Goal: Task Accomplishment & Management: Manage account settings

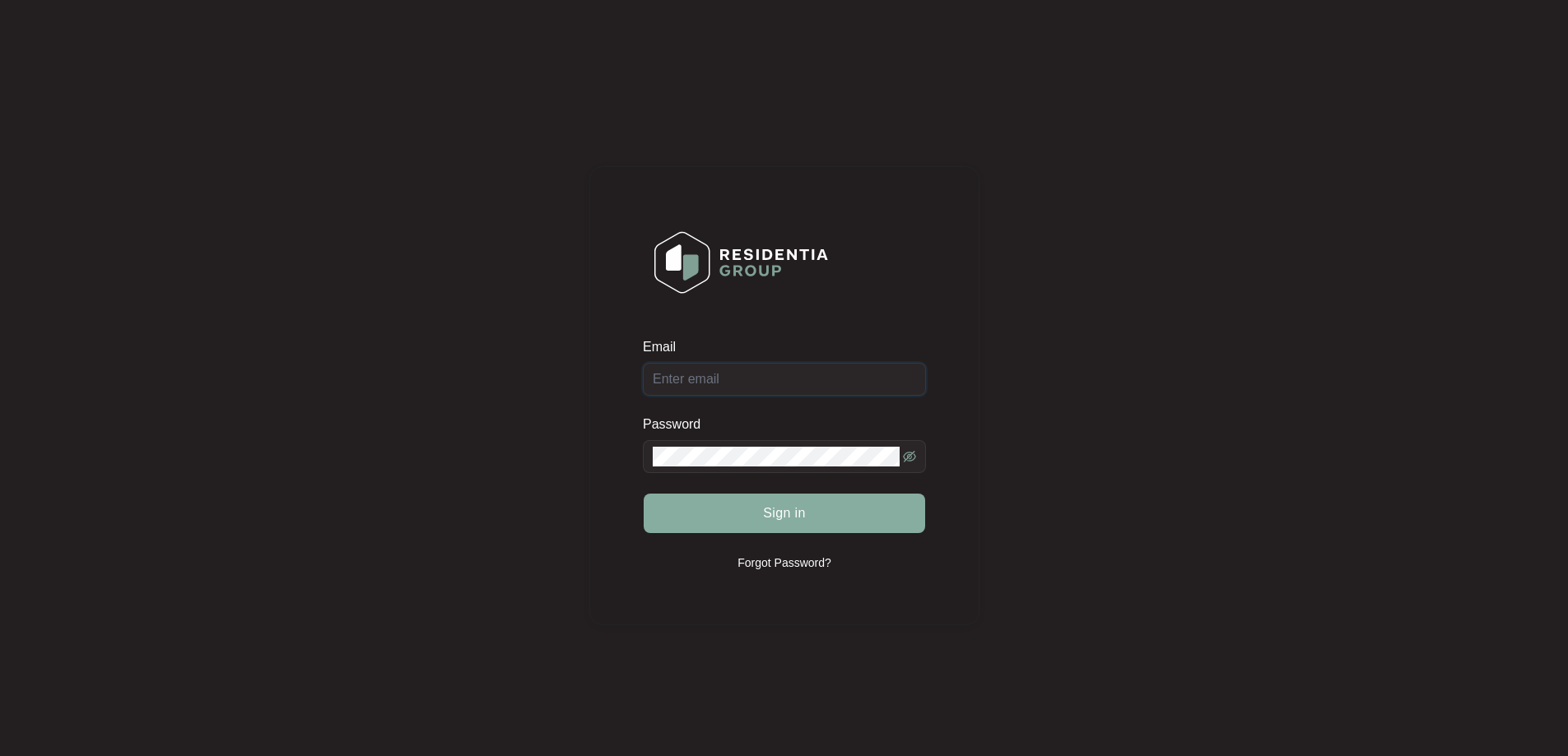
type input "[EMAIL_ADDRESS][DOMAIN_NAME]"
click at [774, 525] on button "Sign in" at bounding box center [784, 513] width 281 height 39
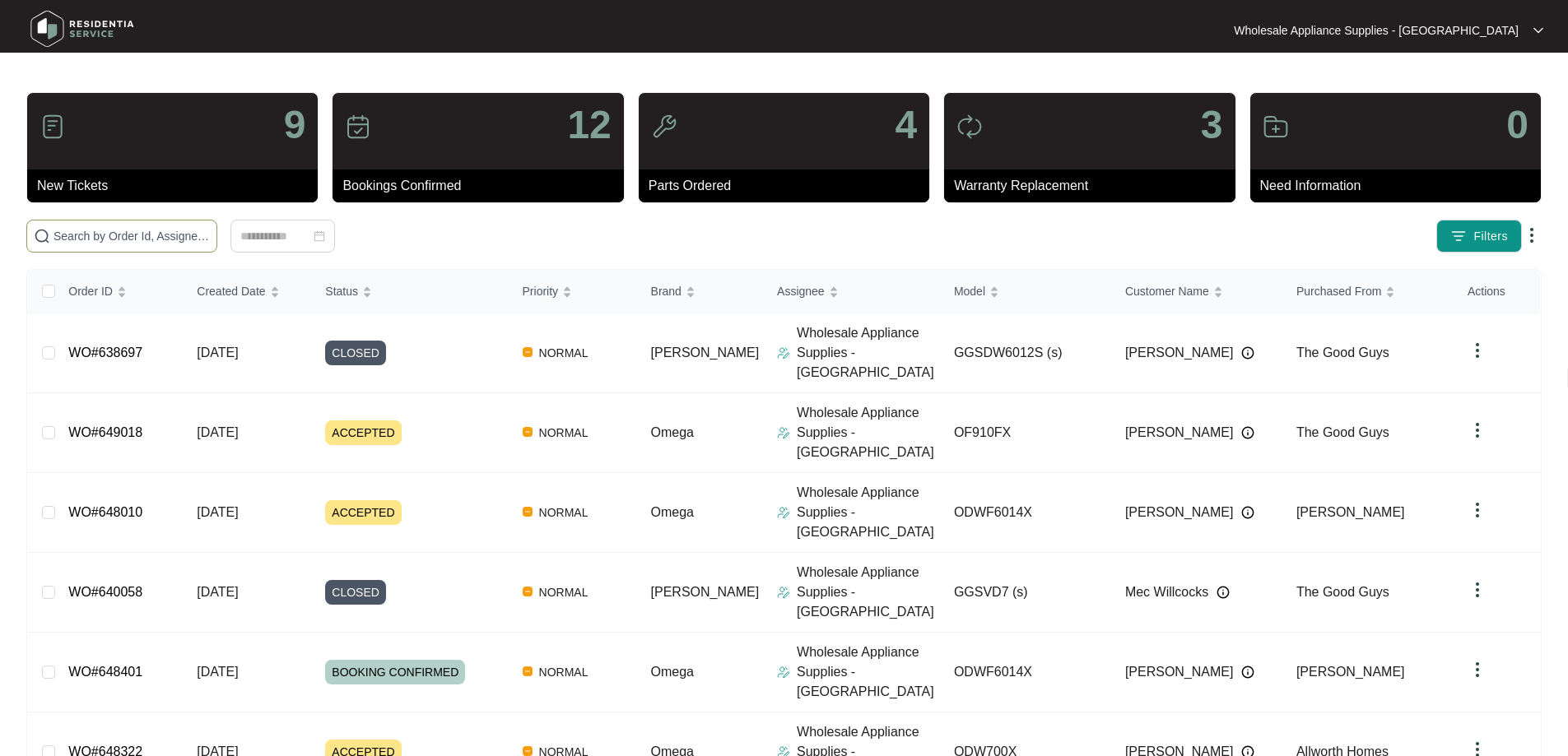
click at [210, 234] on input "text" at bounding box center [131, 236] width 157 height 18
paste input "oo554x"
type input "oo554x"
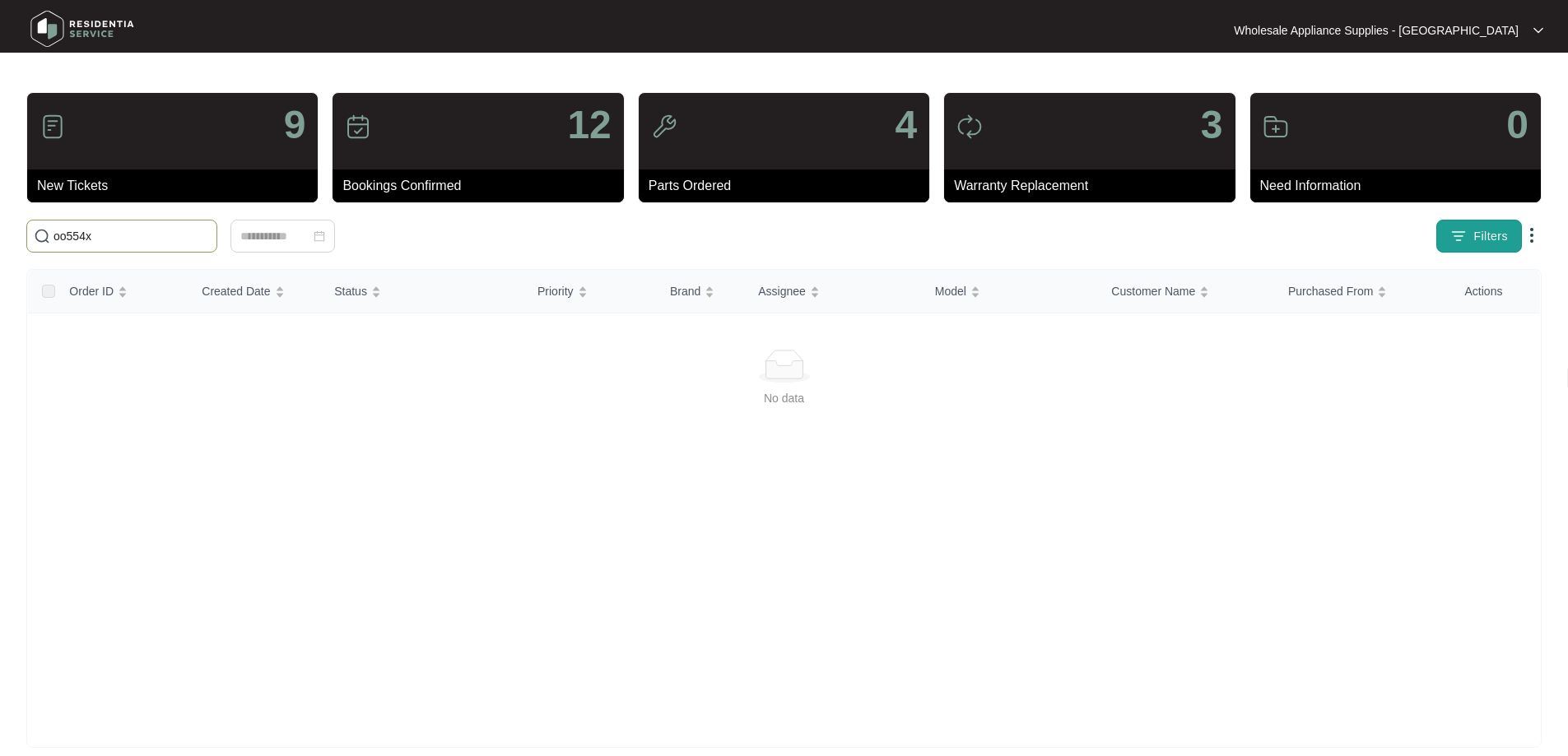
click at [1494, 234] on span "Filters" at bounding box center [1491, 236] width 35 height 17
click at [1148, 483] on div "No data" at bounding box center [784, 531] width 1512 height 441
click at [1399, 39] on div "Wholesale Appliance Supplies - [GEOGRAPHIC_DATA] Wholesale ..." at bounding box center [784, 29] width 1532 height 52
click at [1428, 32] on p "Wholesale Appliance Supplies - [GEOGRAPHIC_DATA]" at bounding box center [1376, 30] width 285 height 16
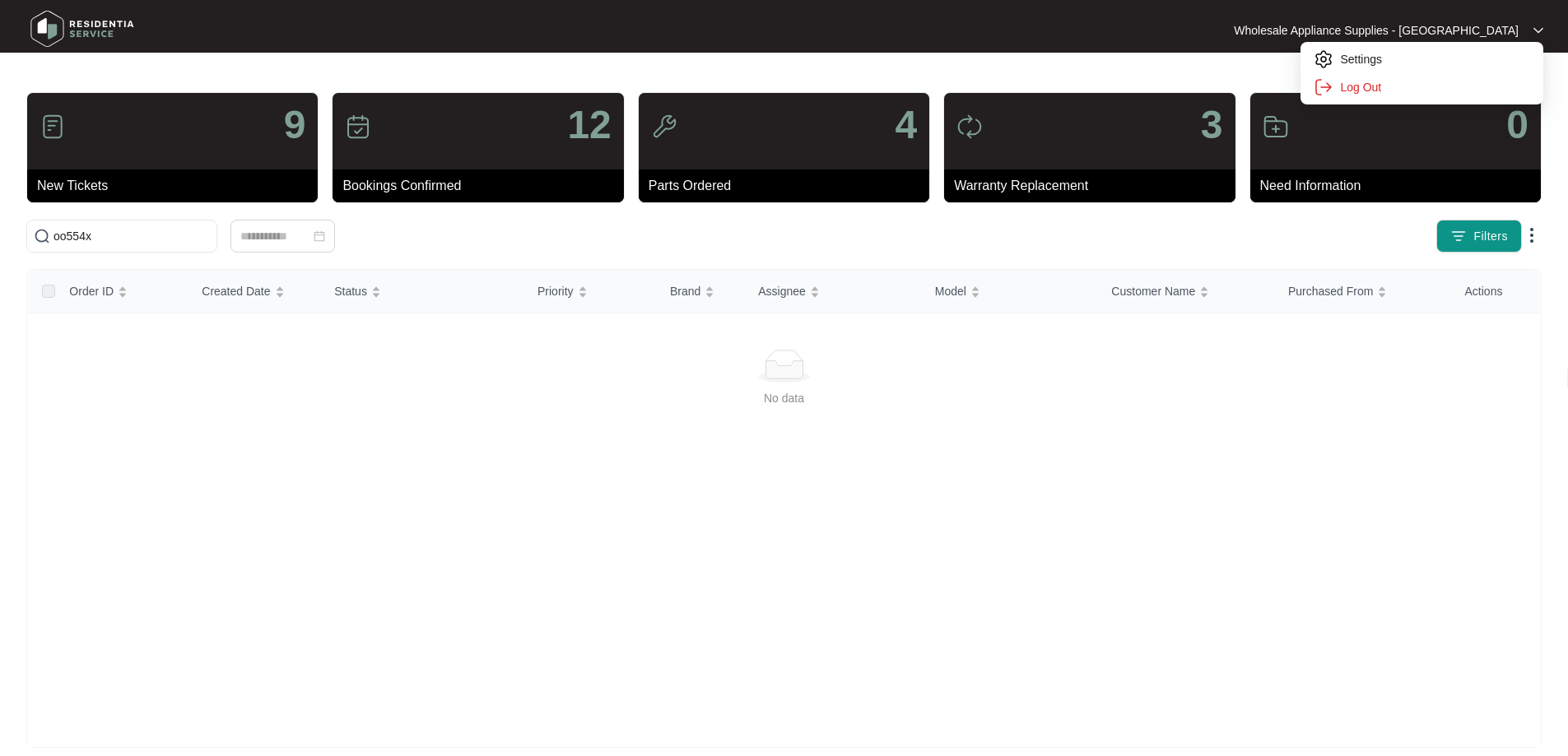
click at [1428, 32] on p "Wholesale Appliance Supplies - [GEOGRAPHIC_DATA]" at bounding box center [1376, 30] width 285 height 16
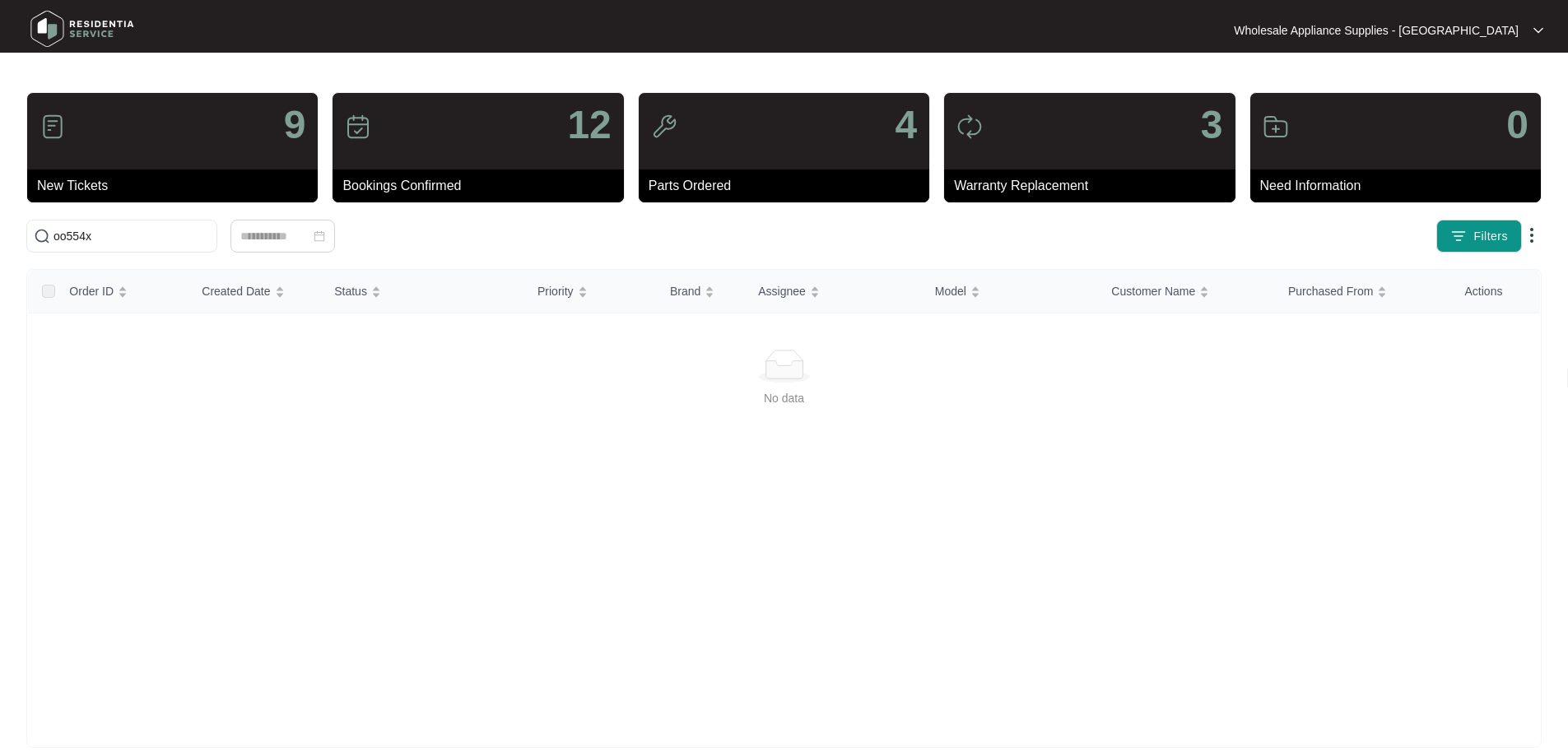
click at [1280, 132] on img at bounding box center [1276, 126] width 27 height 27
click at [1533, 236] on img at bounding box center [1532, 236] width 20 height 20
click at [1315, 246] on div "Filters" at bounding box center [1230, 236] width 624 height 33
click at [45, 32] on img at bounding box center [82, 28] width 115 height 49
click at [78, 28] on img at bounding box center [82, 28] width 115 height 49
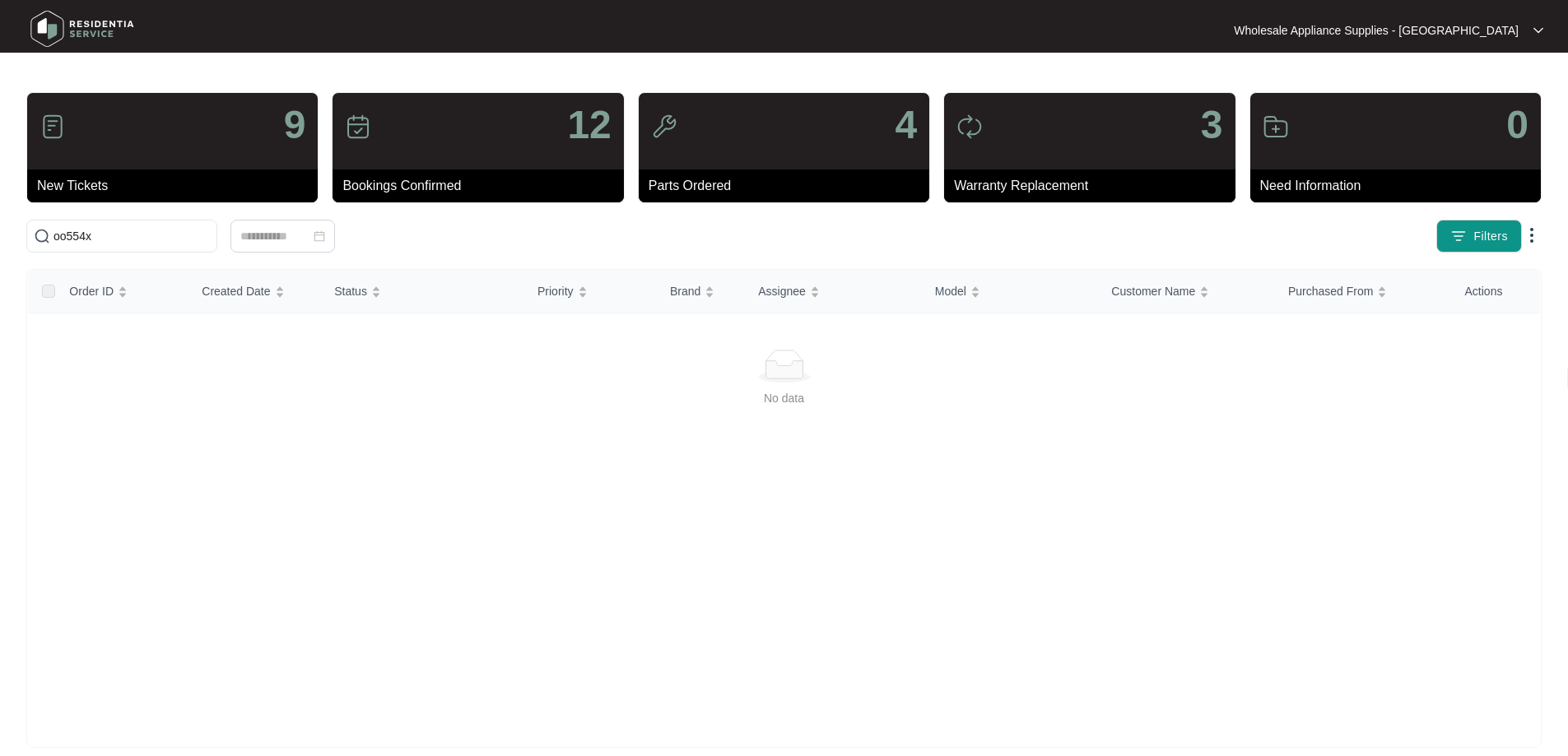
click at [1534, 37] on div at bounding box center [1538, 30] width 10 height 13
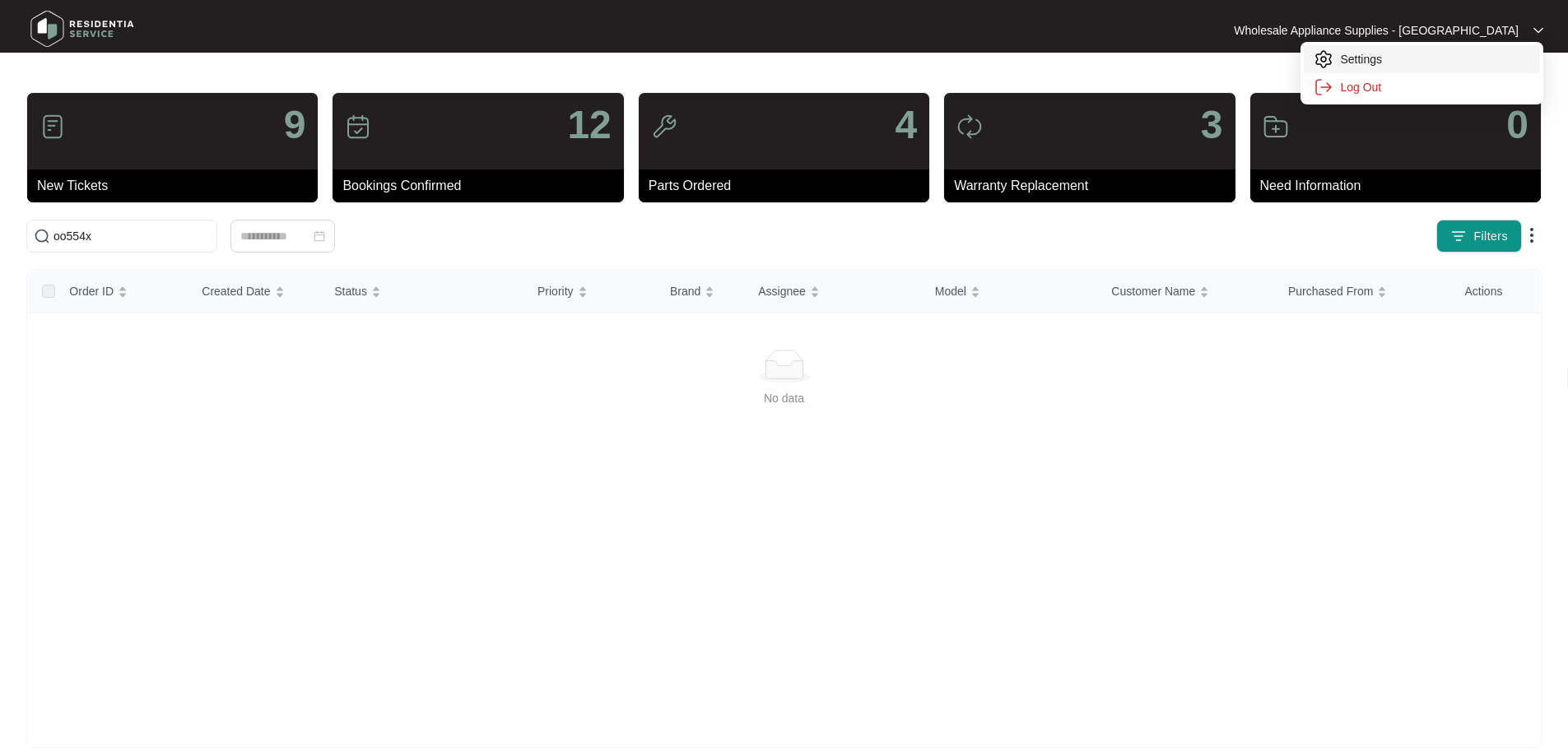
click at [1366, 60] on p "Settings" at bounding box center [1434, 60] width 190 height 16
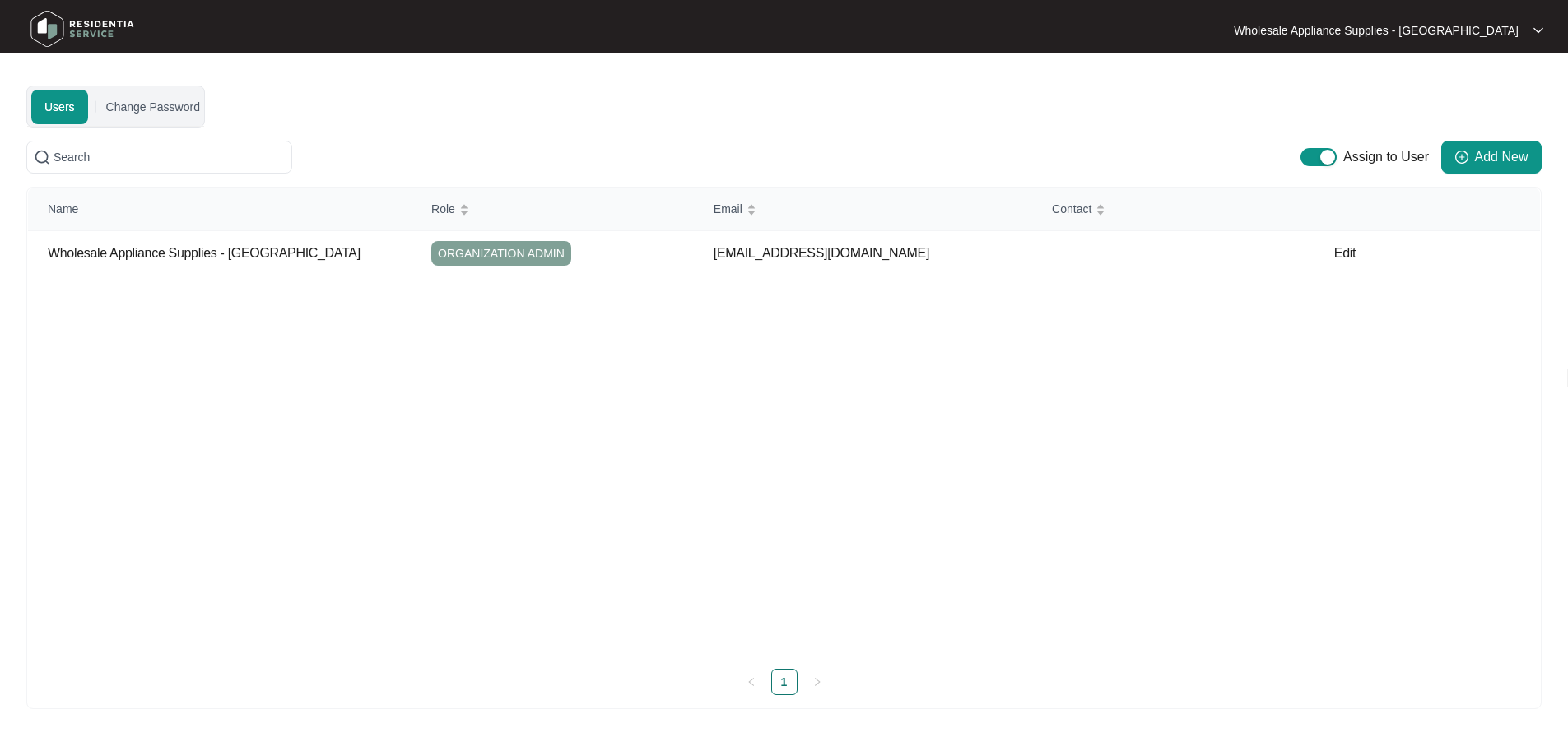
click at [1381, 32] on p "Wholesale Appliance Supplies - [GEOGRAPHIC_DATA]" at bounding box center [1376, 30] width 285 height 16
click at [83, 18] on img at bounding box center [82, 28] width 115 height 49
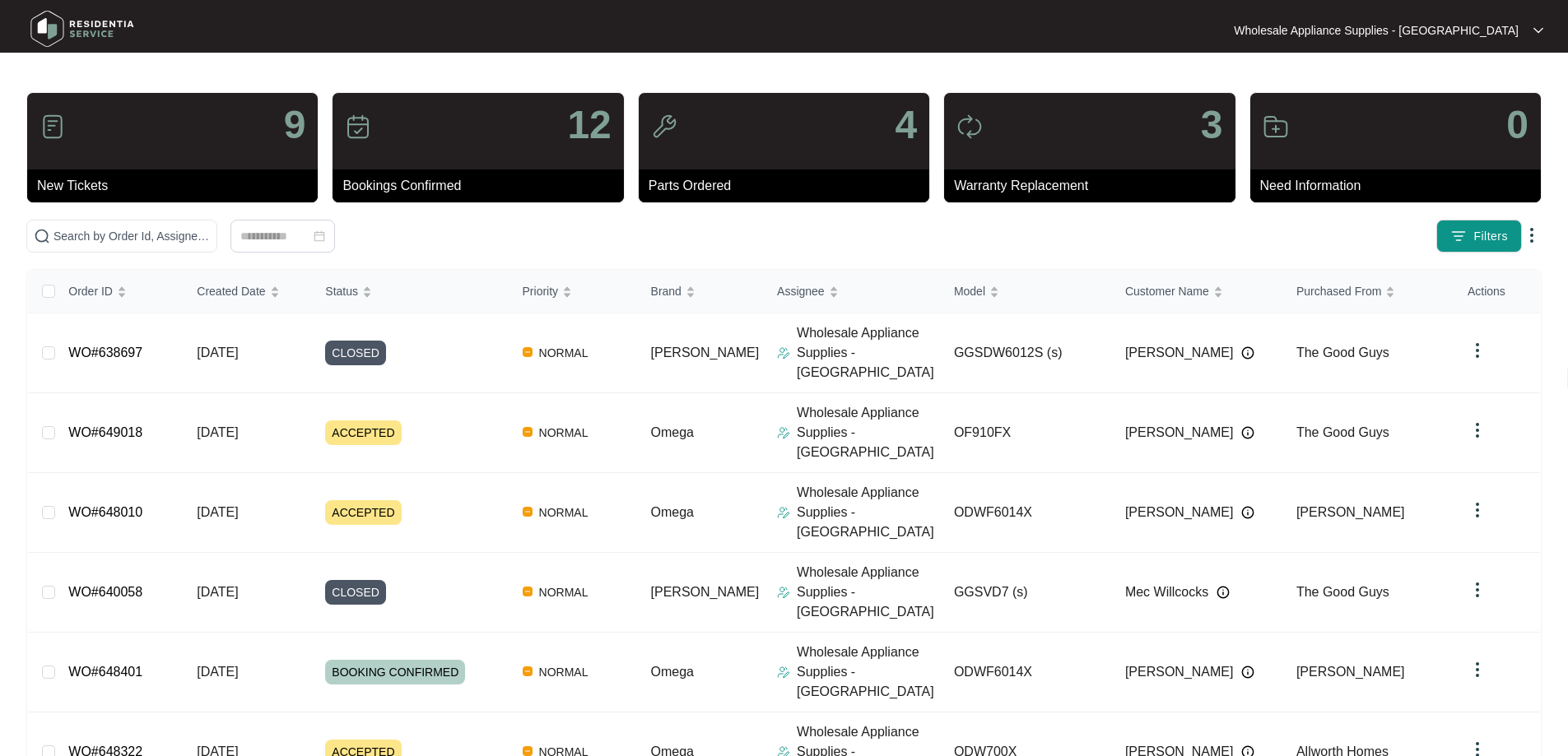
click at [52, 26] on img at bounding box center [82, 28] width 115 height 49
click at [106, 188] on p "New Tickets" at bounding box center [177, 186] width 280 height 20
